Goal: Task Accomplishment & Management: Use online tool/utility

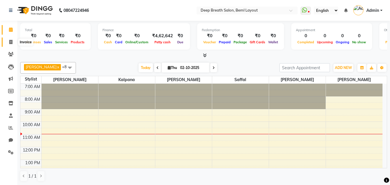
click at [10, 42] on icon at bounding box center [10, 42] width 3 height 4
select select "service"
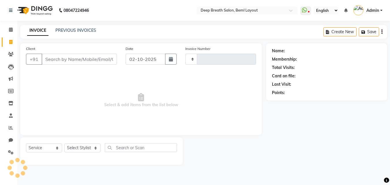
type input "1030"
select select "4101"
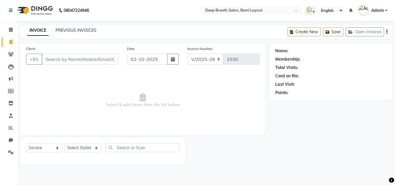
click at [84, 62] on input "Client" at bounding box center [80, 59] width 77 height 11
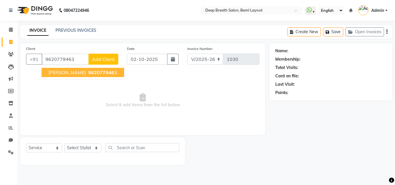
type input "9620779463"
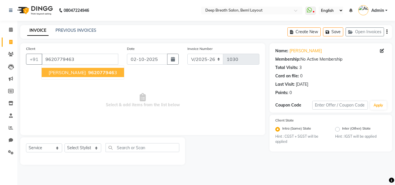
click at [88, 73] on span "962077946" at bounding box center [101, 73] width 26 height 6
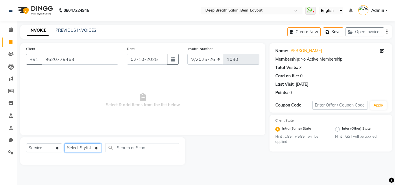
click at [93, 146] on select "Select Stylist [PERSON_NAME] [PERSON_NAME] Pallavi Mam [PERSON_NAME] [PERSON_NA…" at bounding box center [82, 148] width 37 height 9
select select "29905"
click at [64, 144] on select "Select Stylist [PERSON_NAME] [PERSON_NAME] Pallavi Mam [PERSON_NAME] [PERSON_NA…" at bounding box center [82, 148] width 37 height 9
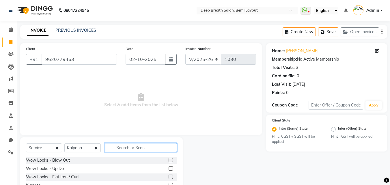
click at [124, 145] on input "text" at bounding box center [141, 147] width 72 height 9
type input "s"
type input "r"
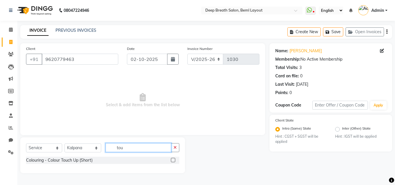
type input "tou"
click at [173, 159] on label at bounding box center [173, 160] width 4 height 4
click at [173, 159] on input "checkbox" at bounding box center [173, 161] width 4 height 4
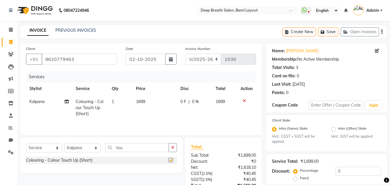
checkbox input "false"
drag, startPoint x: 231, startPoint y: 100, endPoint x: 169, endPoint y: 120, distance: 65.5
drag, startPoint x: 169, startPoint y: 120, endPoint x: 356, endPoint y: 77, distance: 192.1
click at [356, 76] on div "Card on file: 0" at bounding box center [326, 76] width 109 height 6
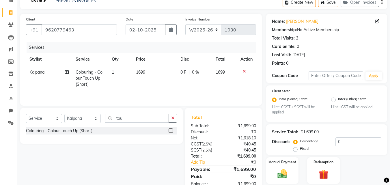
scroll to position [49, 0]
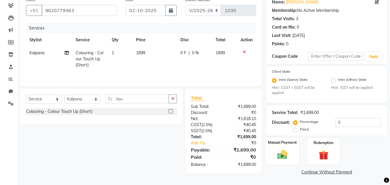
click at [283, 147] on div "Manual Payment" at bounding box center [283, 151] width 34 height 27
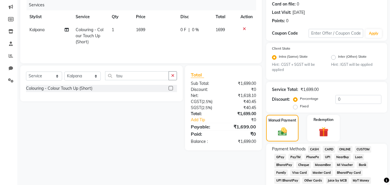
scroll to position [107, 0]
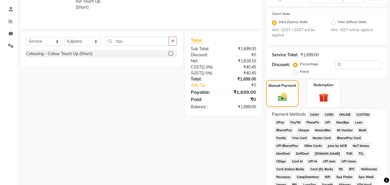
click at [329, 114] on span "CARD" at bounding box center [329, 115] width 12 height 7
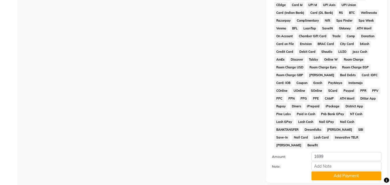
scroll to position [296, 0]
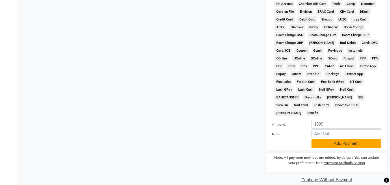
click at [342, 139] on button "Add Payment" at bounding box center [347, 143] width 70 height 9
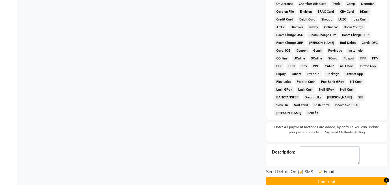
click at [330, 177] on button "Checkout" at bounding box center [326, 181] width 121 height 9
